Goal: Task Accomplishment & Management: Manage account settings

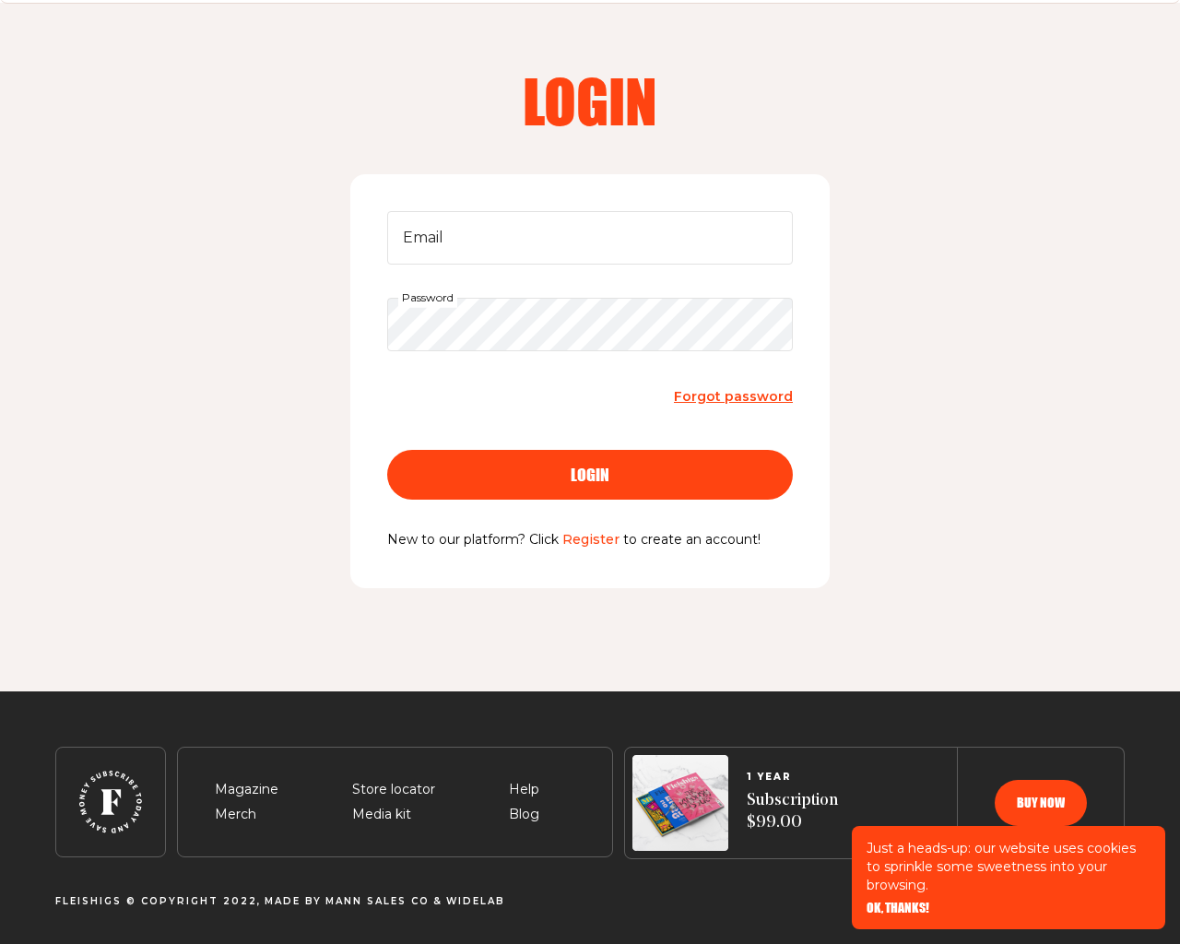
scroll to position [60, 0]
type input "testing@example.com"
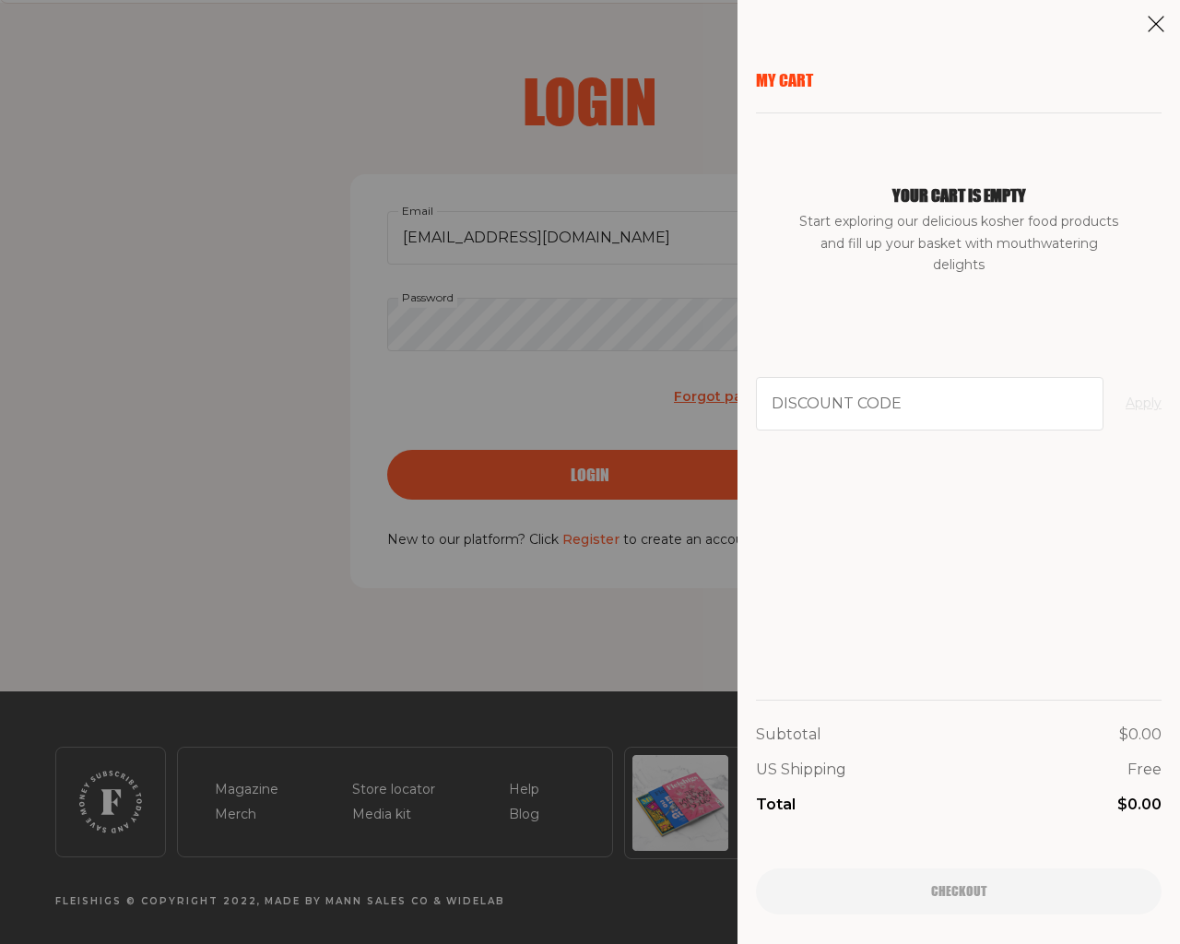
type input "94102"
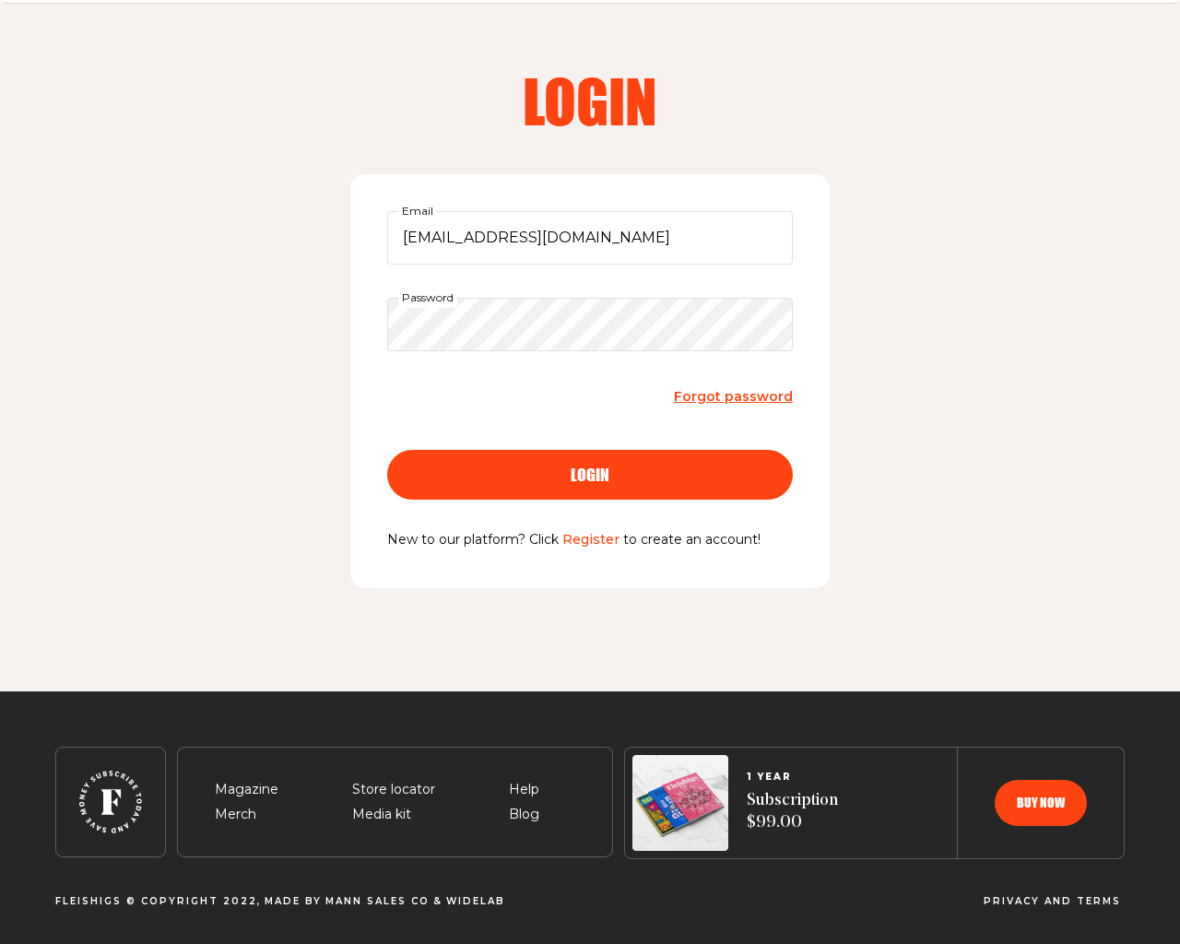
scroll to position [156, 0]
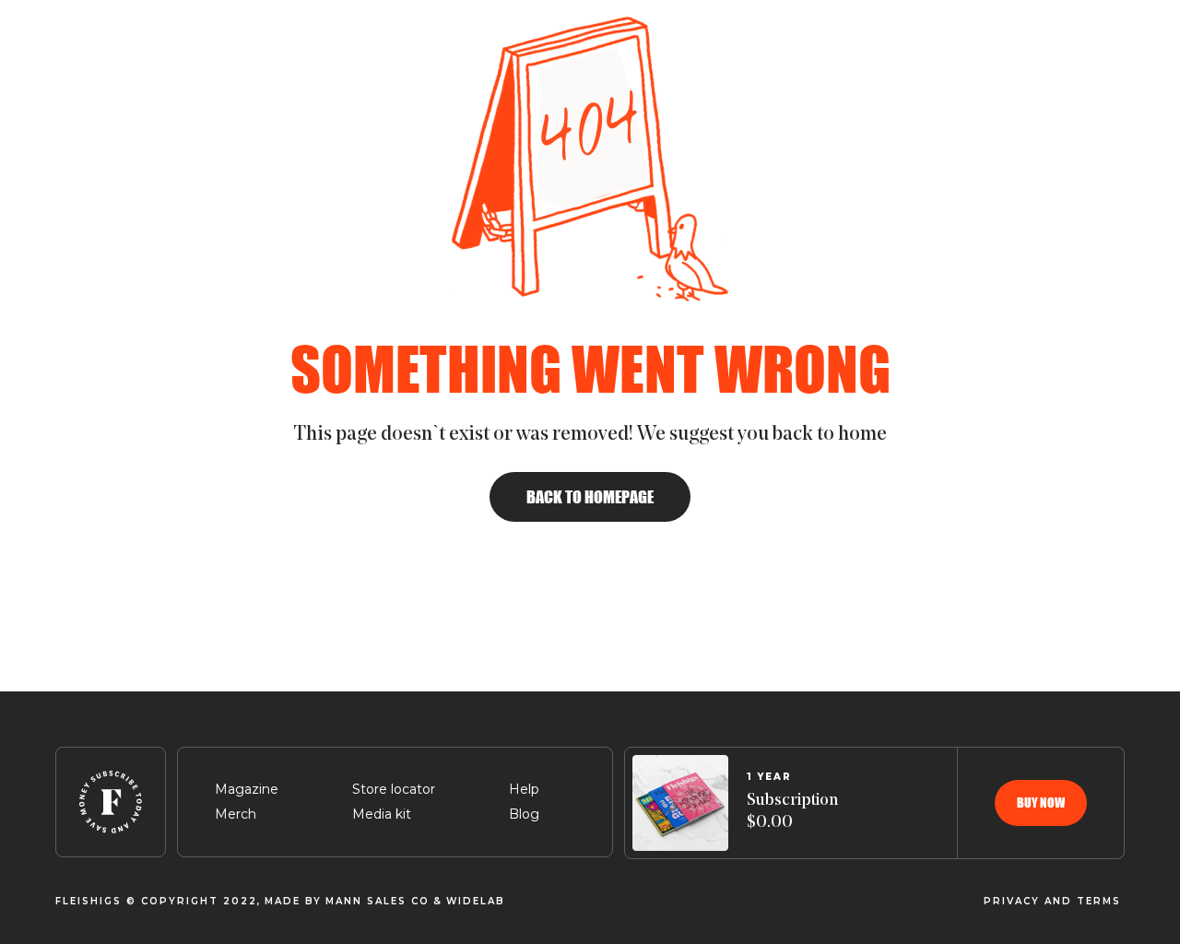
scroll to position [255, 0]
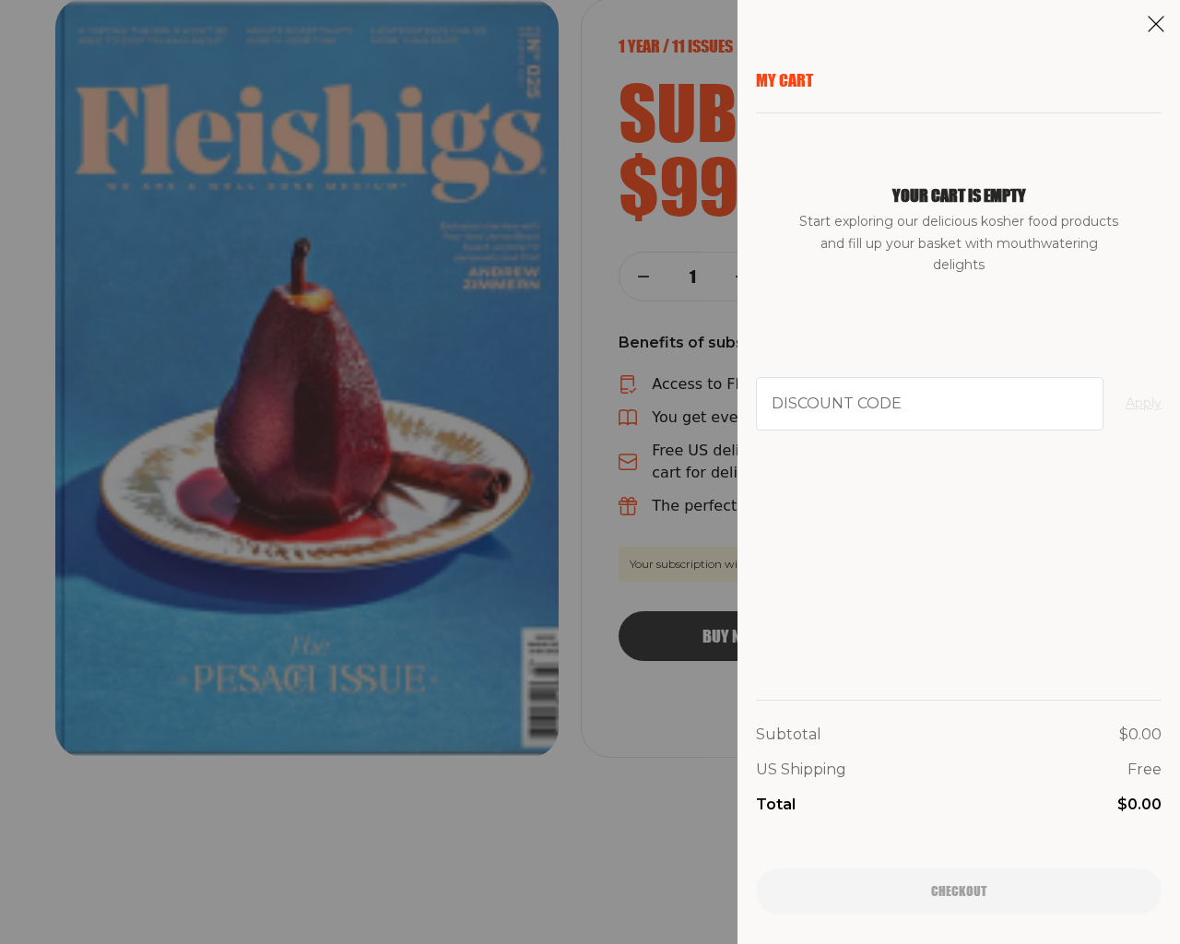
scroll to position [3997, 0]
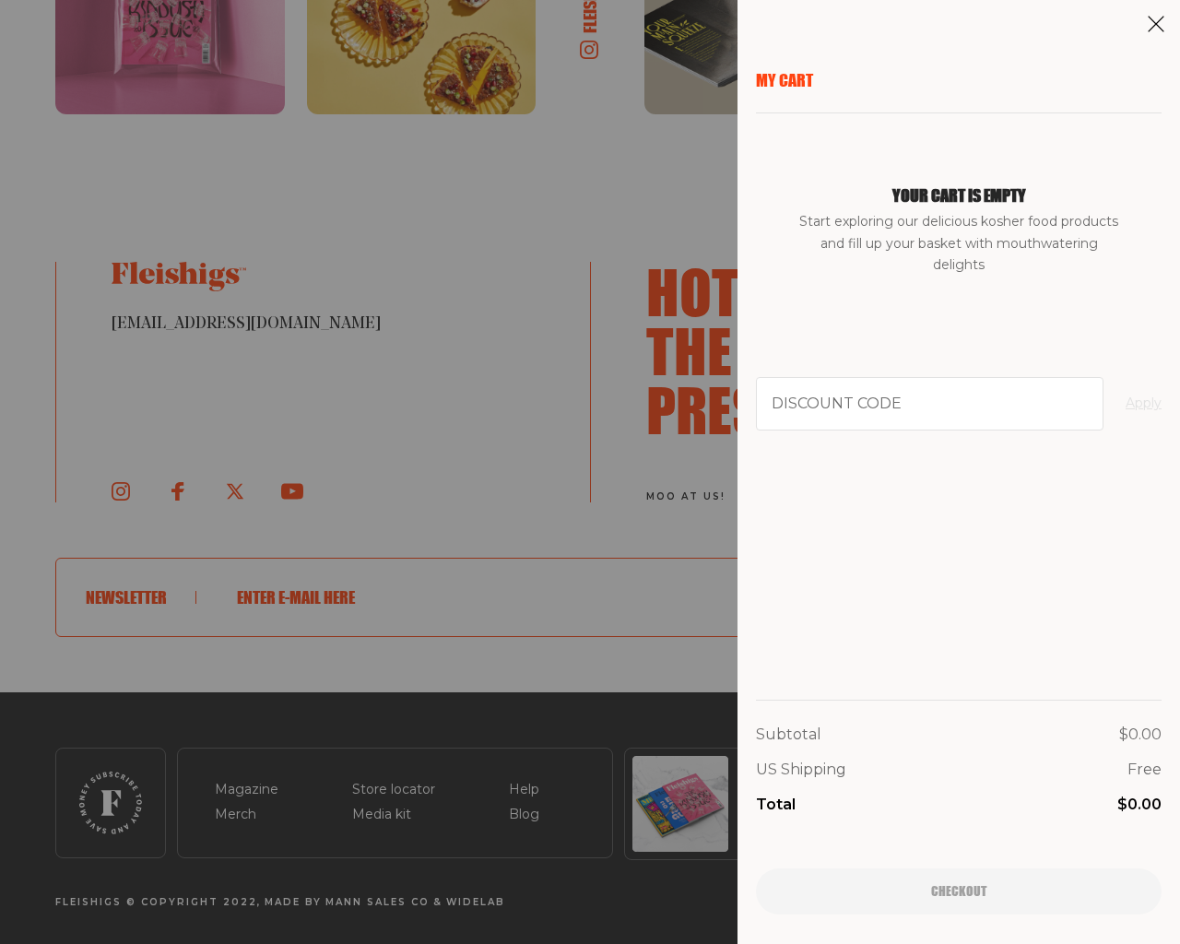
type input "94102"
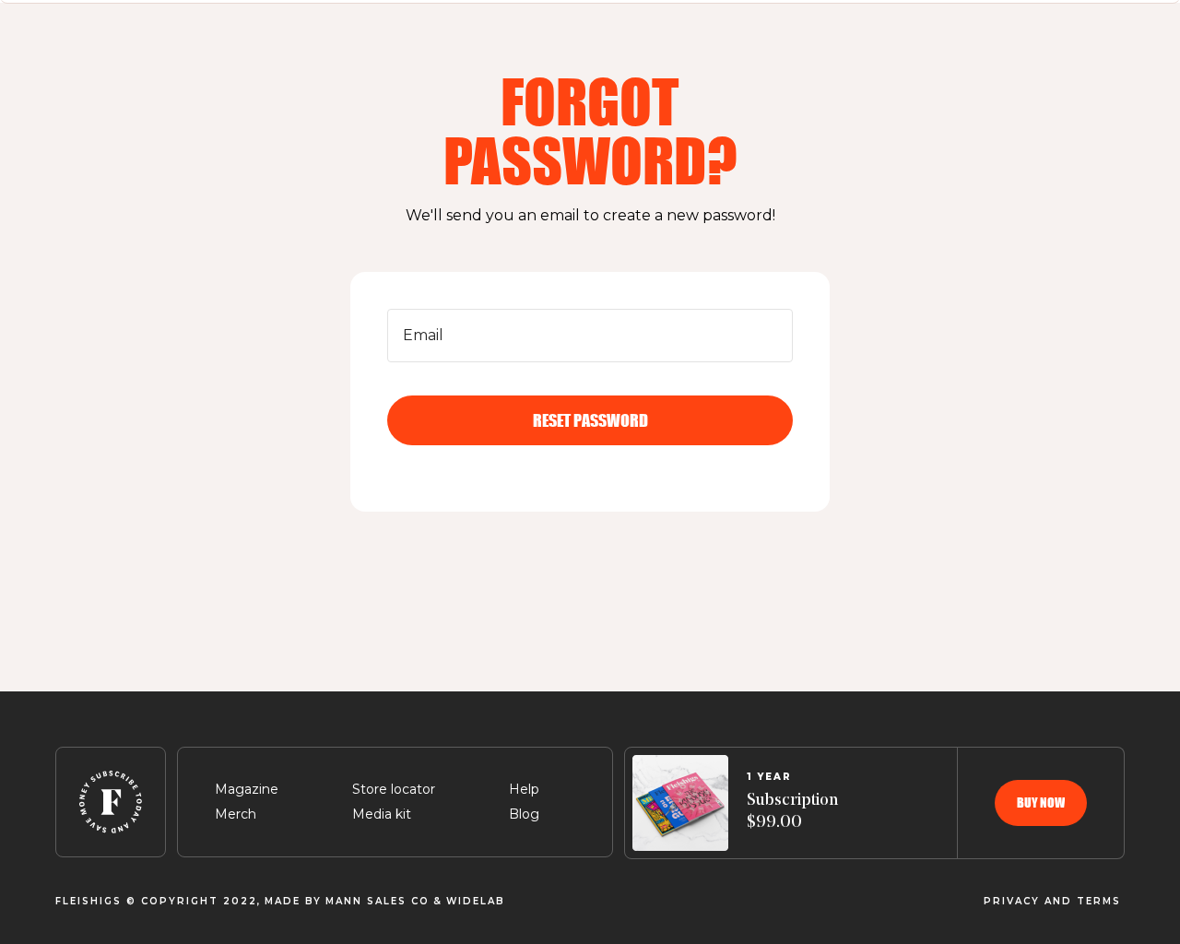
scroll to position [60, 0]
type input "testing@example.com"
